Goal: Navigation & Orientation: Find specific page/section

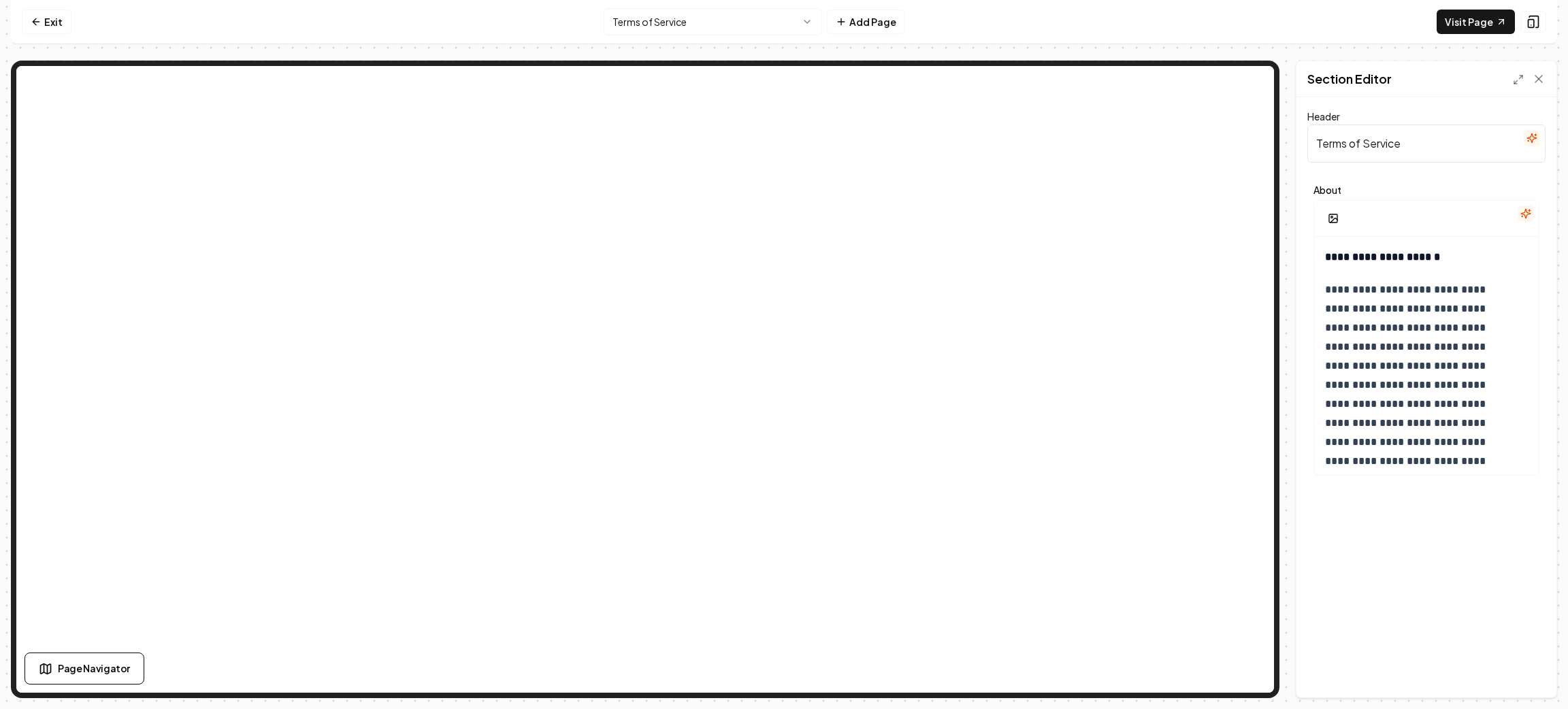
scroll to position [1428, 0]
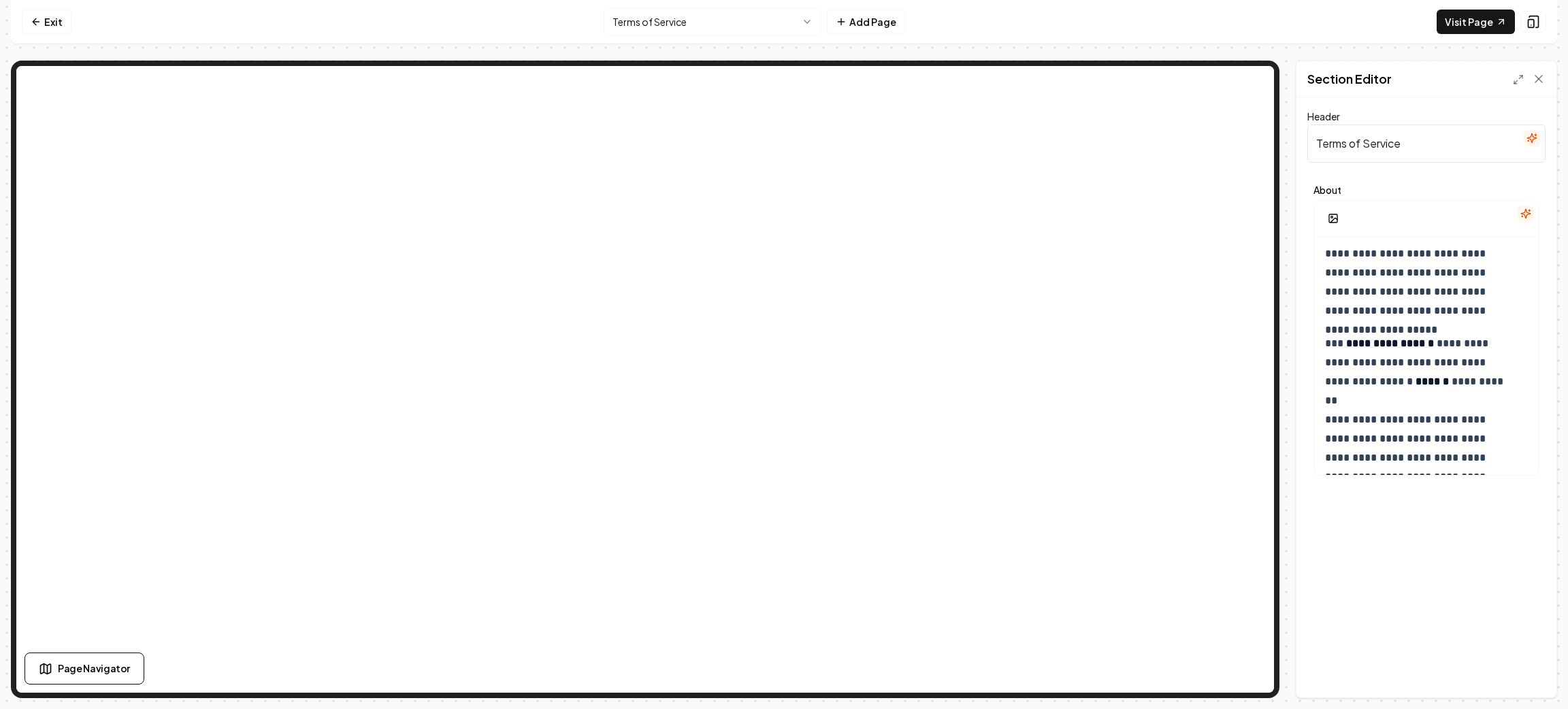
drag, startPoint x: 58, startPoint y: 18, endPoint x: 73, endPoint y: 3, distance: 21.2
click at [58, 18] on link "Exit" at bounding box center [46, 21] width 50 height 25
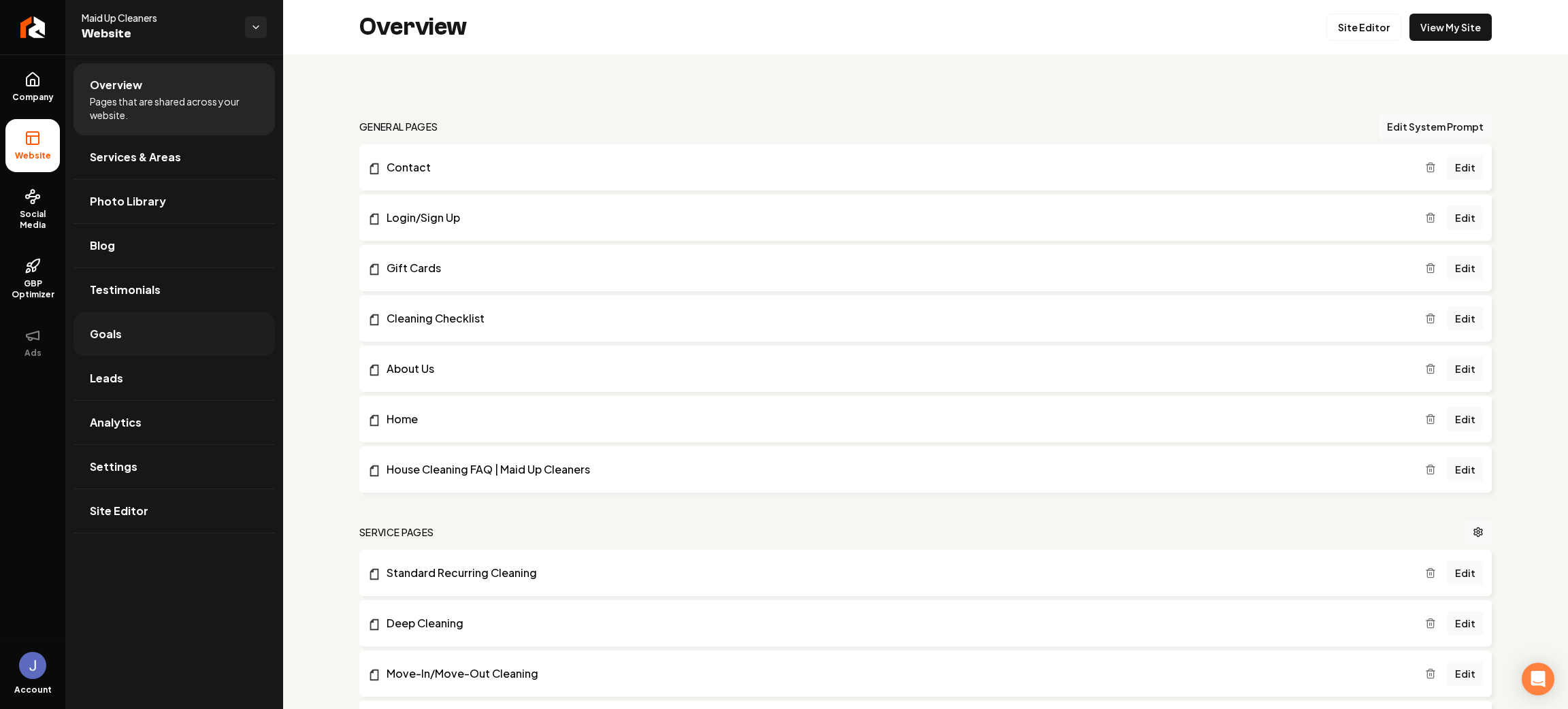
click at [126, 313] on link "Goals" at bounding box center [174, 334] width 201 height 44
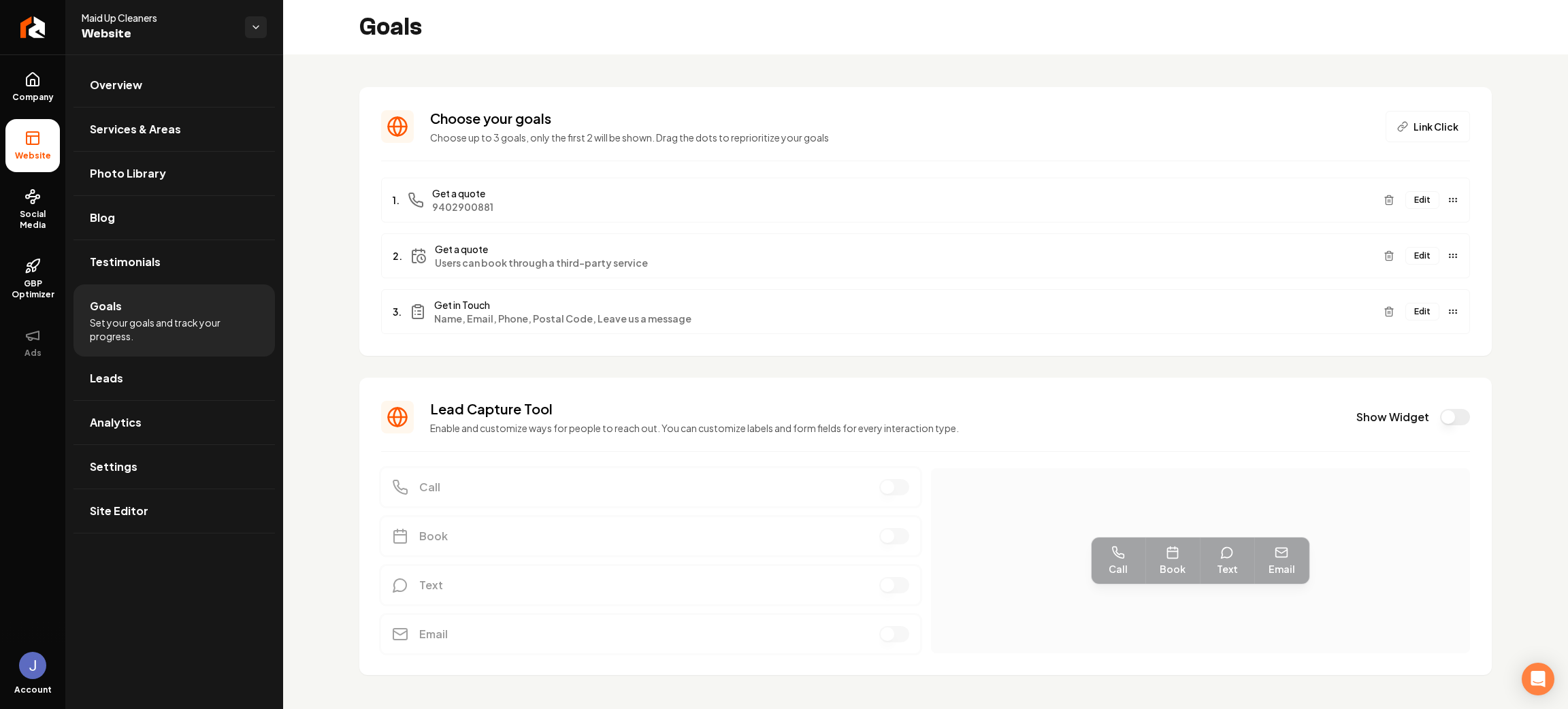
scroll to position [20, 0]
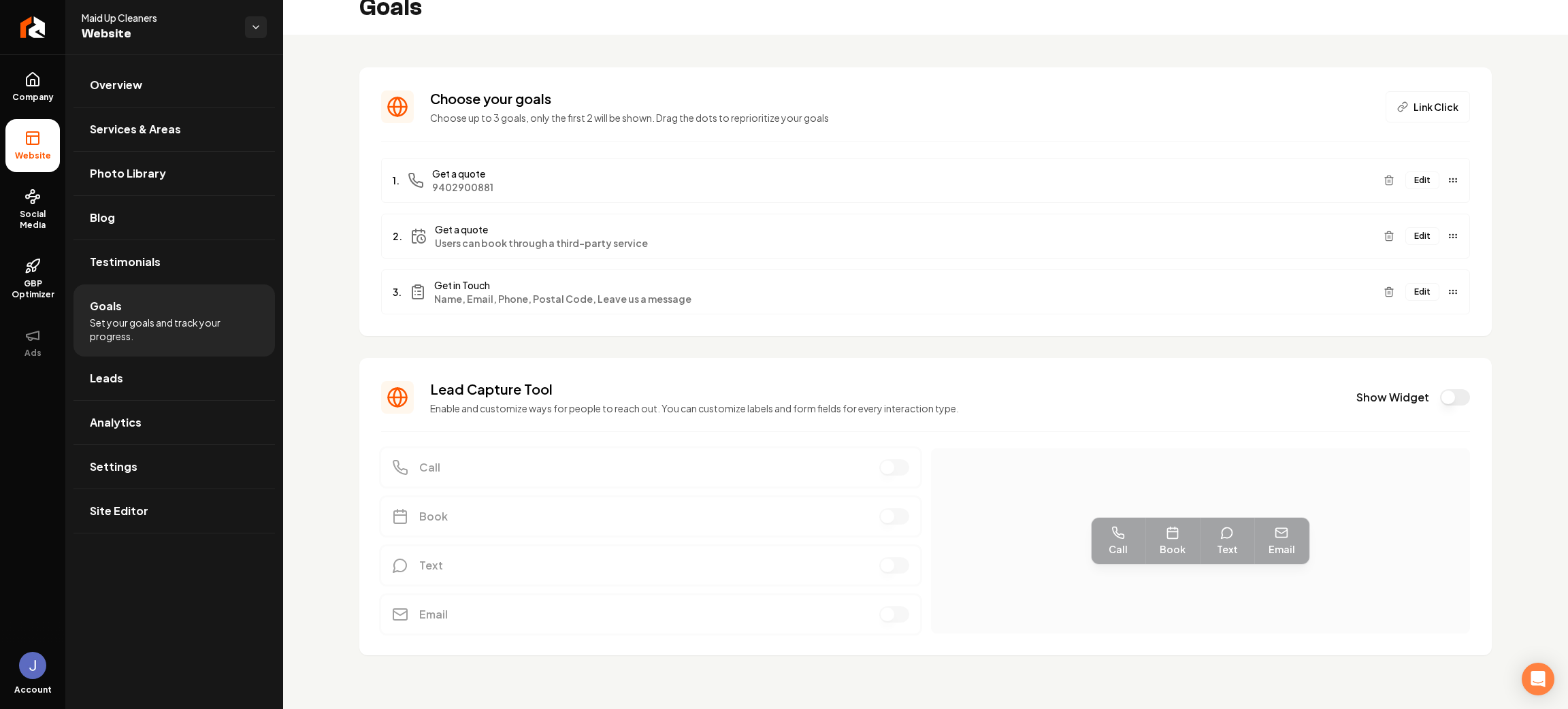
click at [589, 479] on section "Lead Capture Tool Enable and customize ways for people to reach out. You can cu…" at bounding box center [925, 506] width 1133 height 297
click at [851, 382] on h3 "Lead Capture Tool" at bounding box center [885, 389] width 910 height 19
click at [117, 170] on span "Photo Library" at bounding box center [128, 173] width 76 height 16
